Goal: Transaction & Acquisition: Download file/media

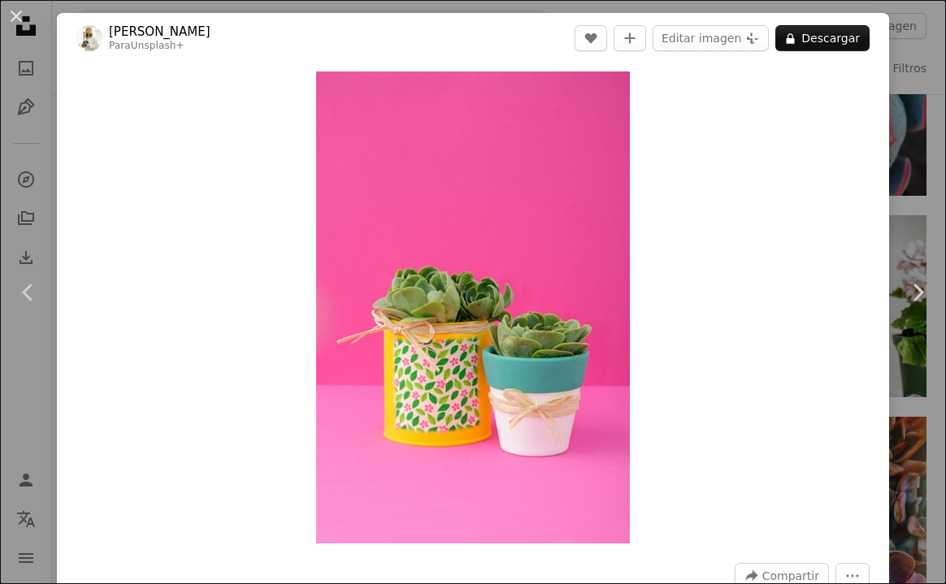
scroll to position [1611, 0]
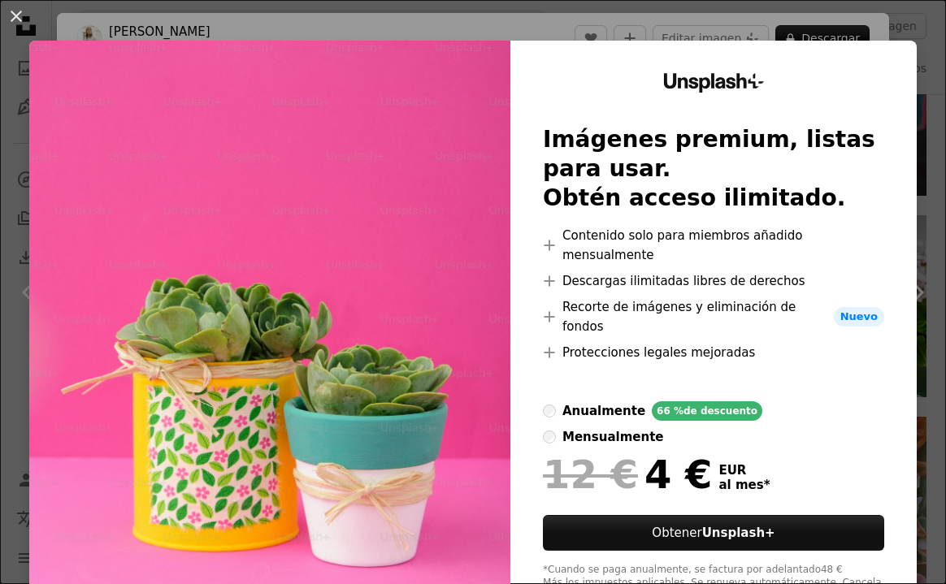
click at [695, 17] on div "An X shape Unsplash+ Imágenes premium, listas para usar. Obtén acceso ilimitado…" at bounding box center [473, 292] width 946 height 584
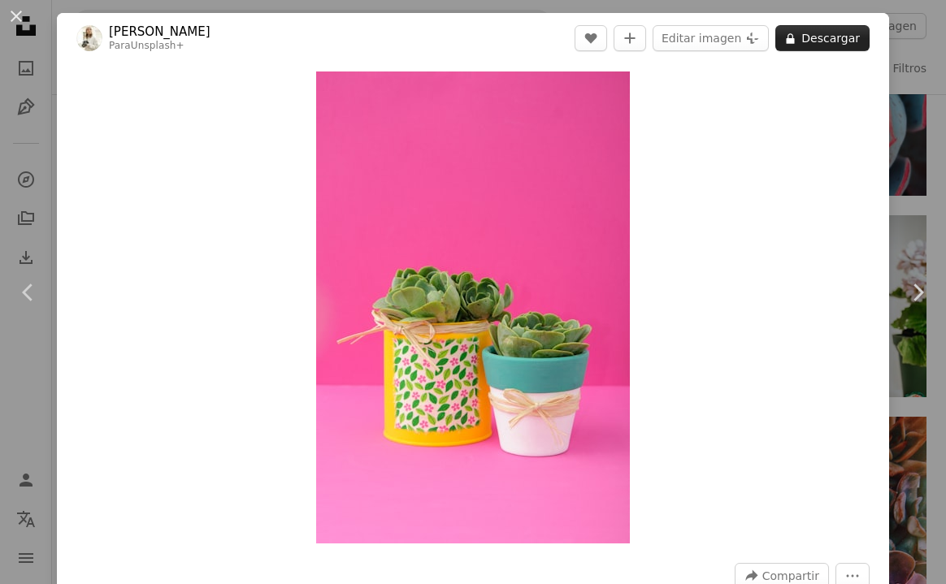
click at [812, 35] on button "A lock Descargar" at bounding box center [822, 38] width 94 height 26
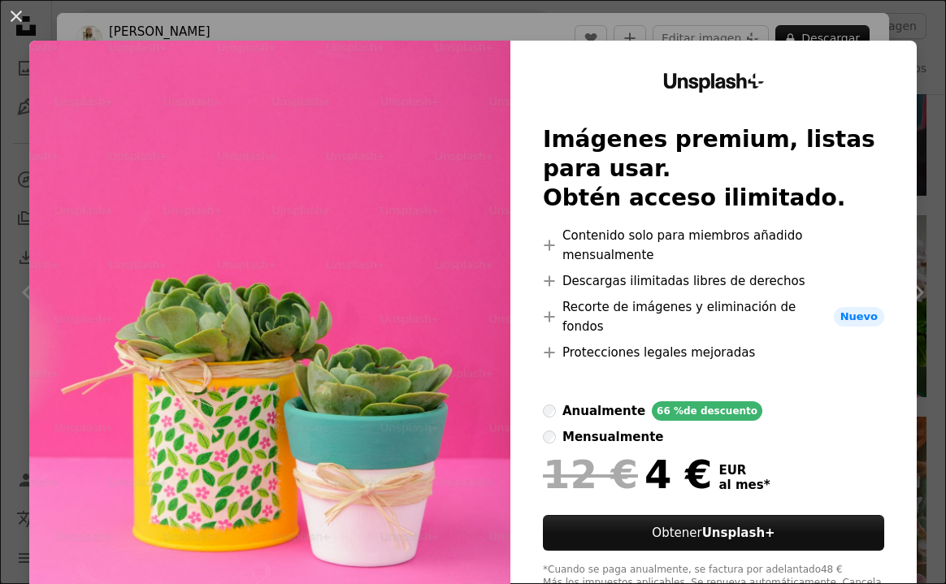
click at [710, 4] on div "An X shape Unsplash+ Imágenes premium, listas para usar. Obtén acceso ilimitado…" at bounding box center [473, 292] width 946 height 584
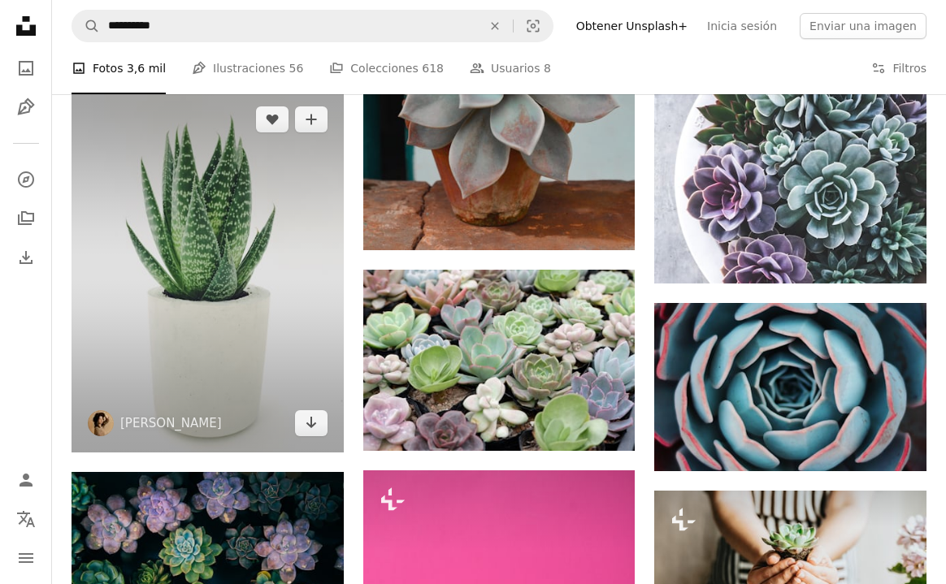
scroll to position [1028, 0]
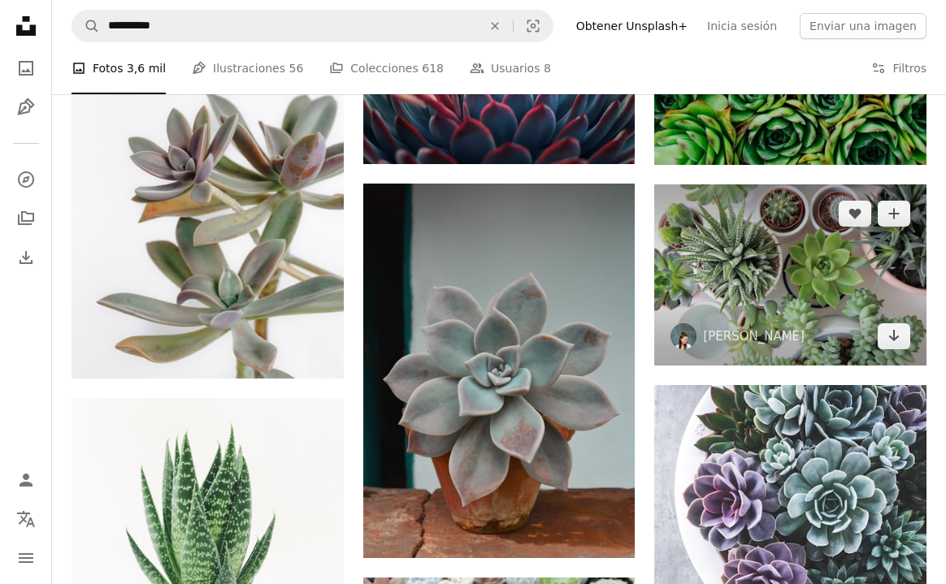
click at [751, 260] on img at bounding box center [790, 274] width 272 height 181
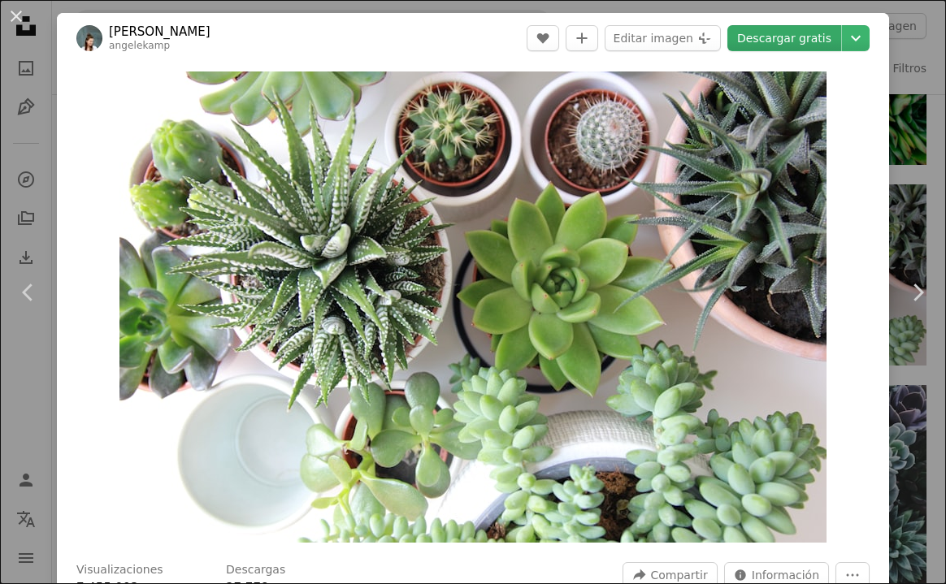
click at [780, 37] on link "Descargar gratis" at bounding box center [784, 38] width 114 height 26
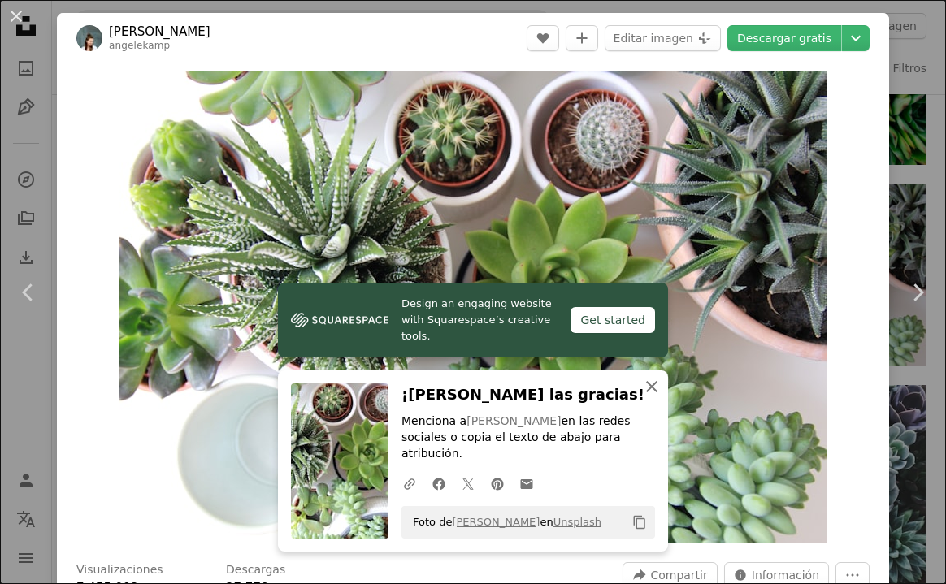
click at [643, 396] on icon "An X shape" at bounding box center [651, 386] width 19 height 19
